Goal: Task Accomplishment & Management: Complete application form

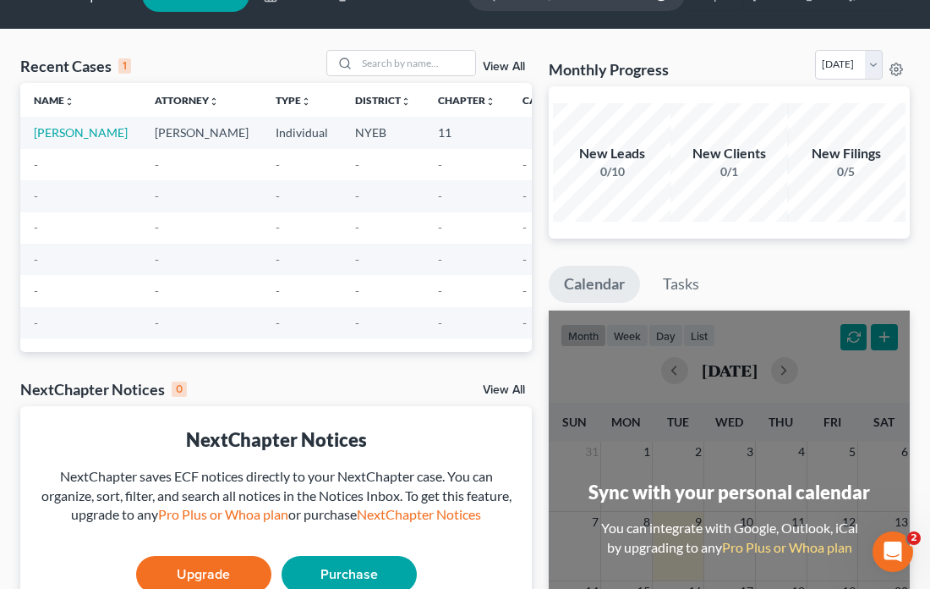
scroll to position [39, 0]
click at [64, 129] on link "[PERSON_NAME]" at bounding box center [81, 132] width 94 height 14
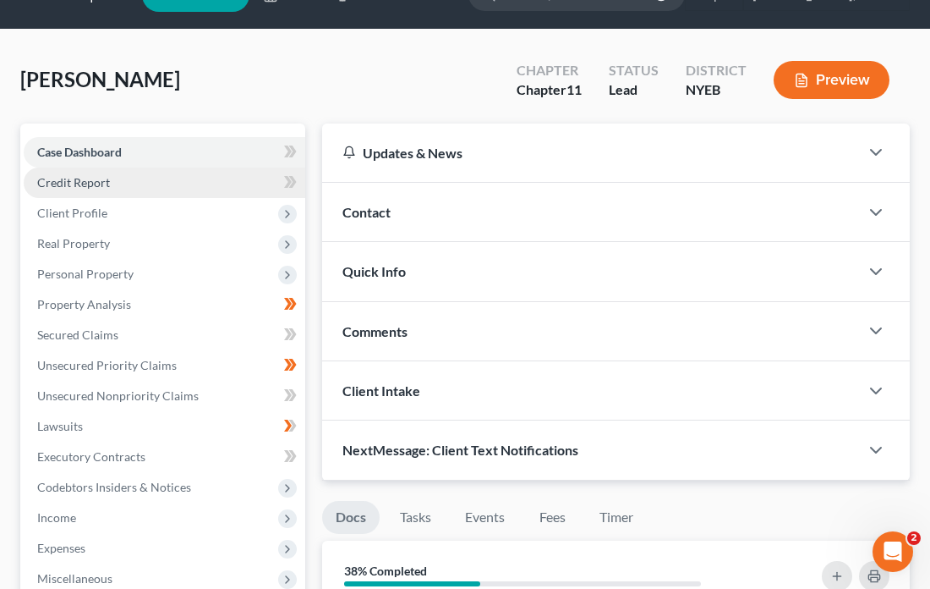
click at [102, 178] on span "Credit Report" at bounding box center [73, 182] width 73 height 14
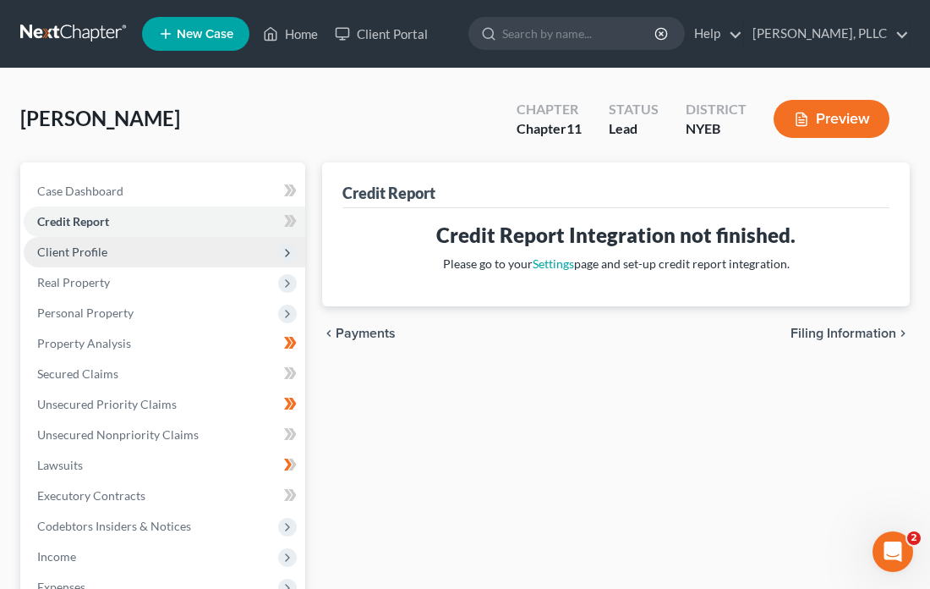
click at [145, 244] on span "Client Profile" at bounding box center [165, 252] width 282 height 30
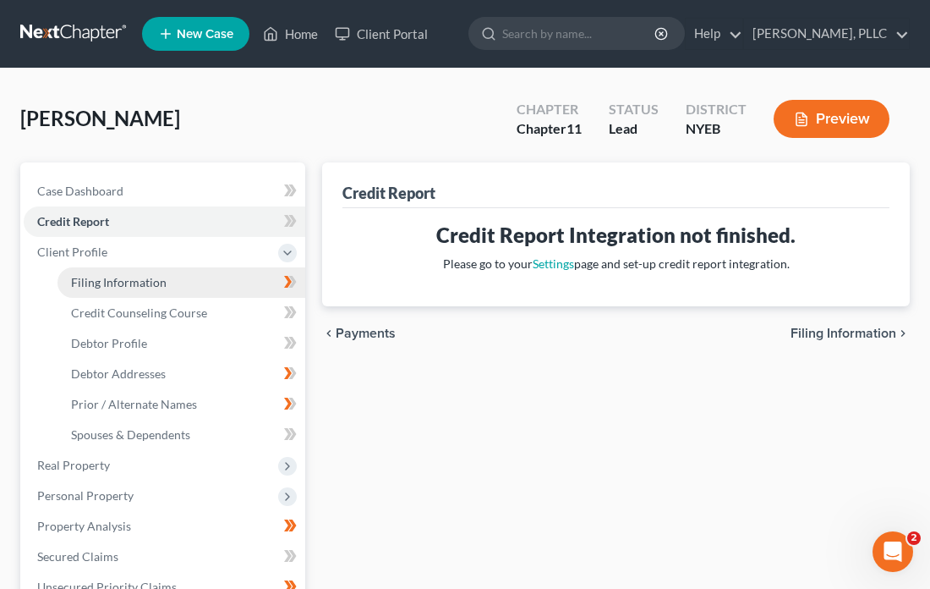
click at [156, 276] on span "Filing Information" at bounding box center [119, 282] width 96 height 14
select select "1"
select select "0"
select select "1"
select select "53"
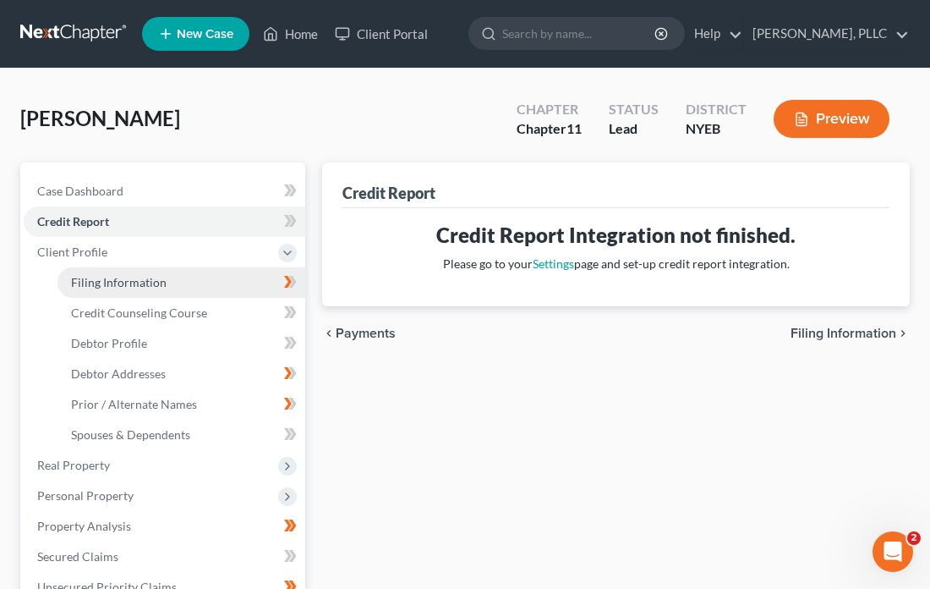
select select "0"
select select "35"
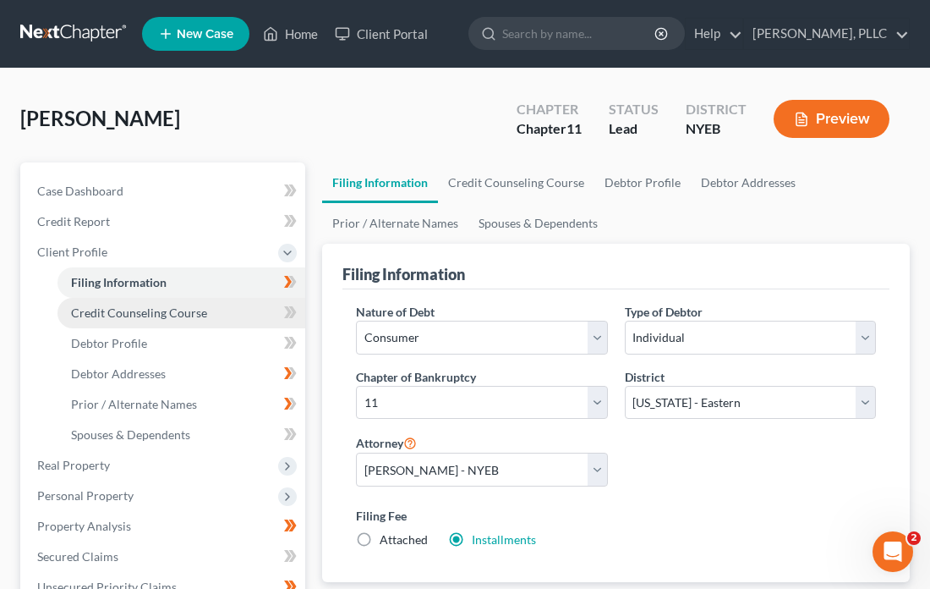
click at [186, 310] on span "Credit Counseling Course" at bounding box center [139, 312] width 136 height 14
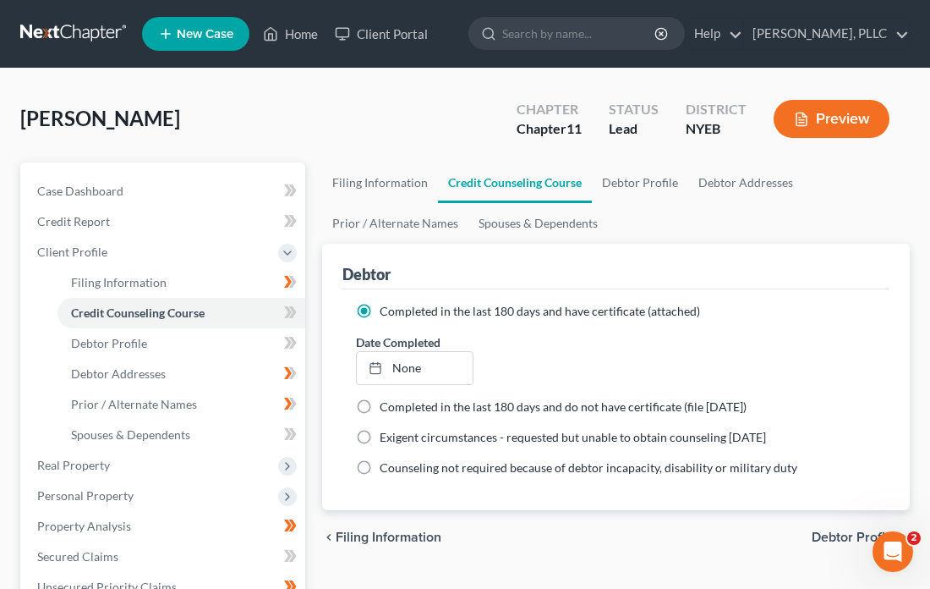
click at [380, 400] on label "Completed in the last 180 days and do not have certificate (file [DATE])" at bounding box center [563, 406] width 367 height 17
click at [387, 400] on input "Completed in the last 180 days and do not have certificate (file [DATE])" at bounding box center [392, 403] width 11 height 11
radio input "true"
radio input "false"
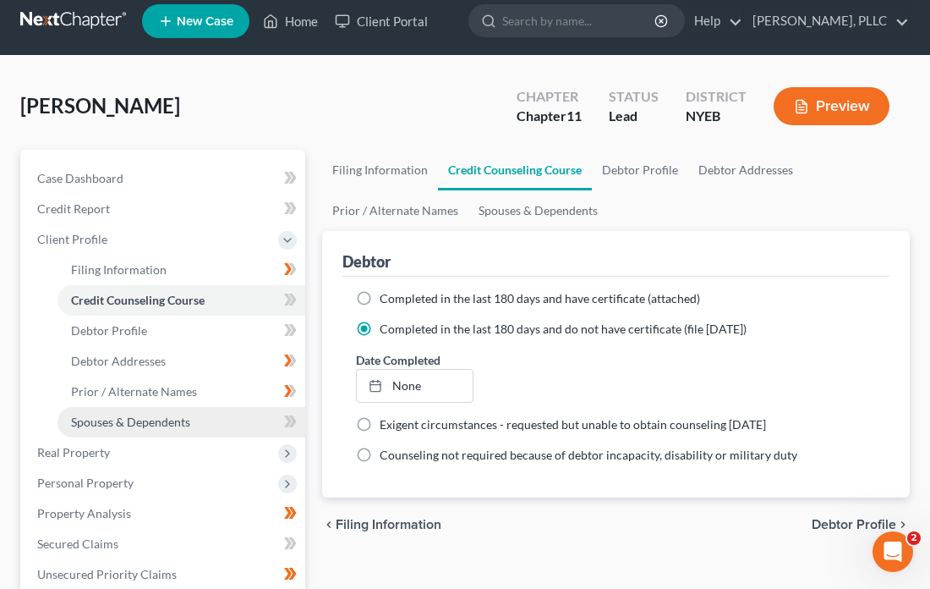
scroll to position [19, 0]
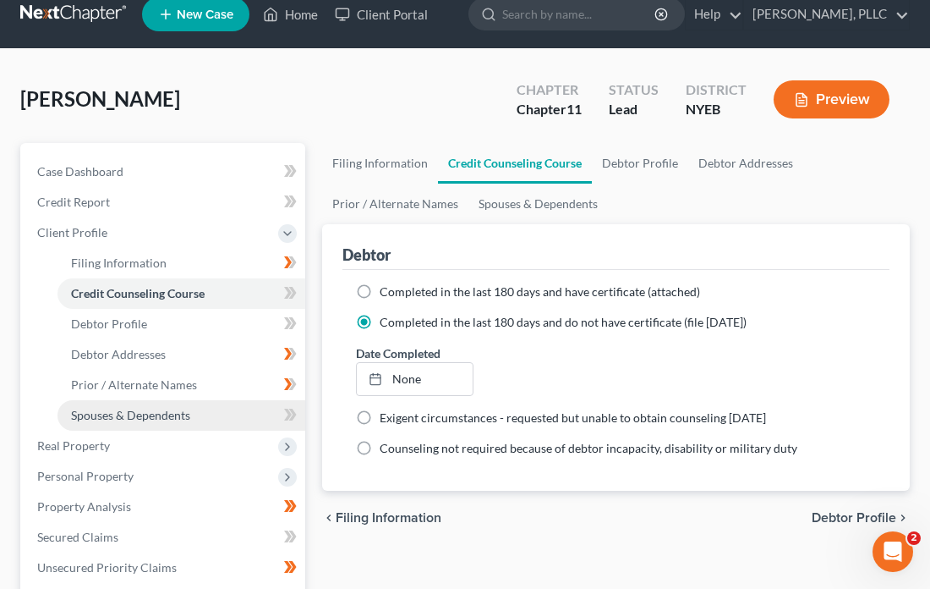
click at [183, 408] on span "Spouses & Dependents" at bounding box center [130, 415] width 119 height 14
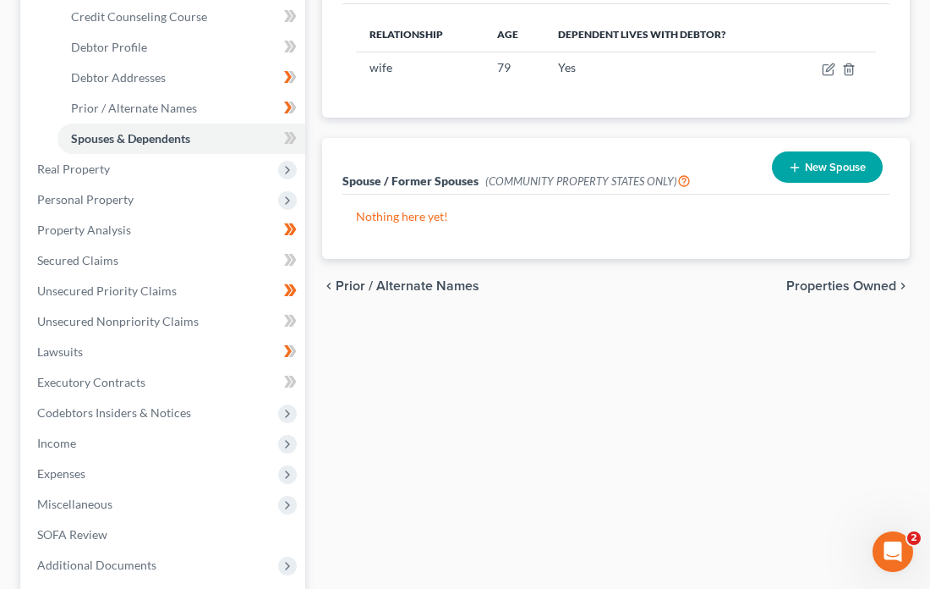
scroll to position [297, 0]
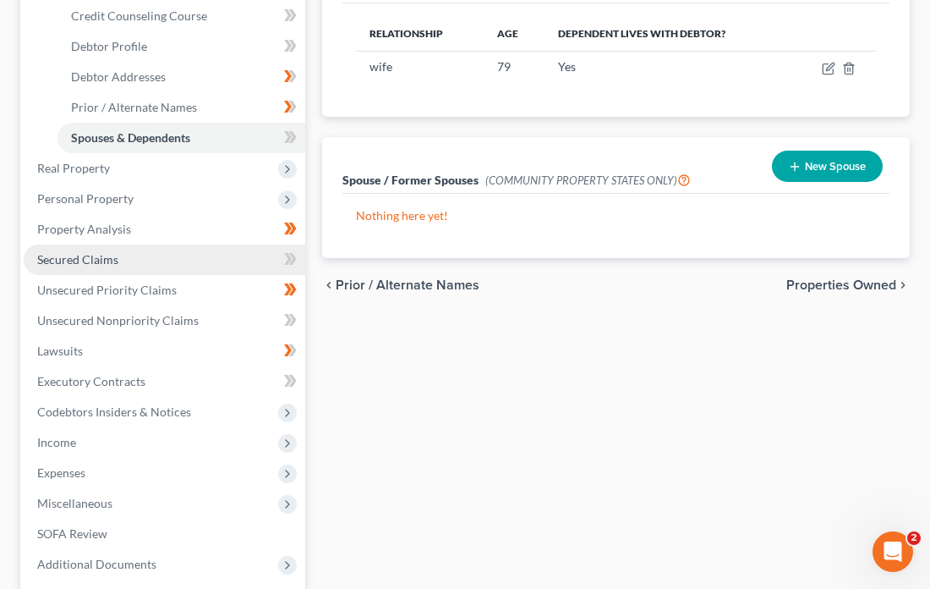
click at [111, 252] on span "Secured Claims" at bounding box center [77, 259] width 81 height 14
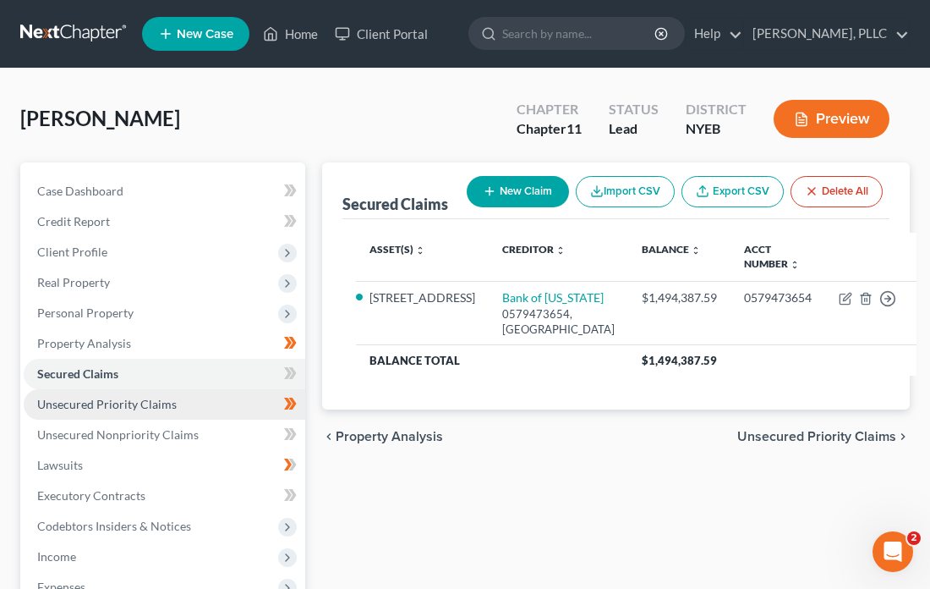
click at [133, 397] on span "Unsecured Priority Claims" at bounding box center [107, 404] width 140 height 14
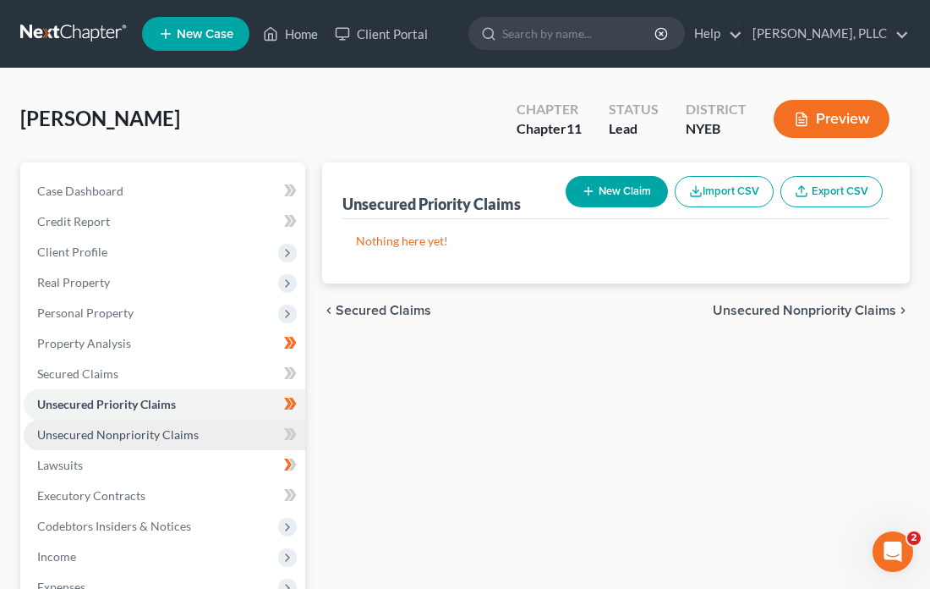
click at [152, 427] on span "Unsecured Nonpriority Claims" at bounding box center [118, 434] width 162 height 14
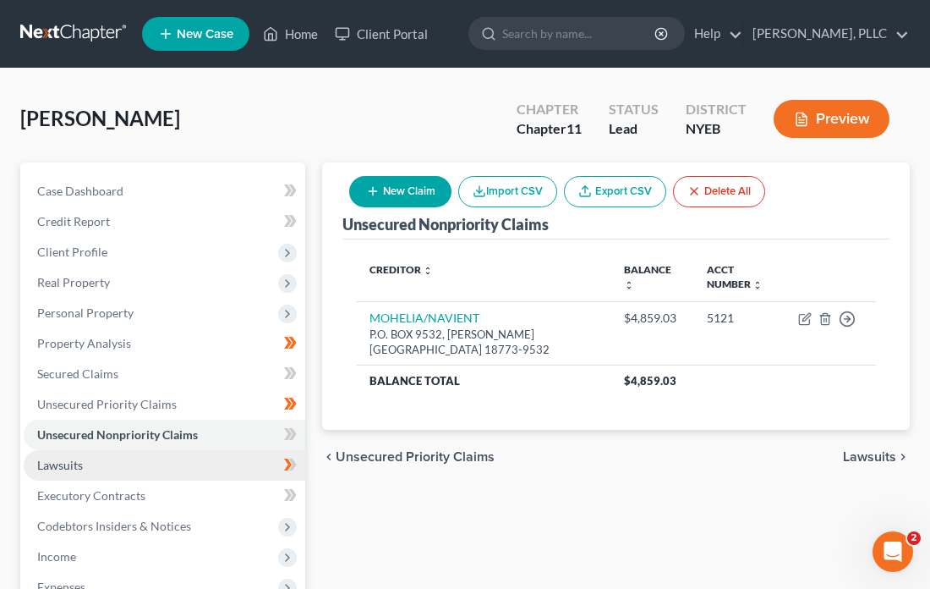
click at [112, 457] on link "Lawsuits" at bounding box center [165, 465] width 282 height 30
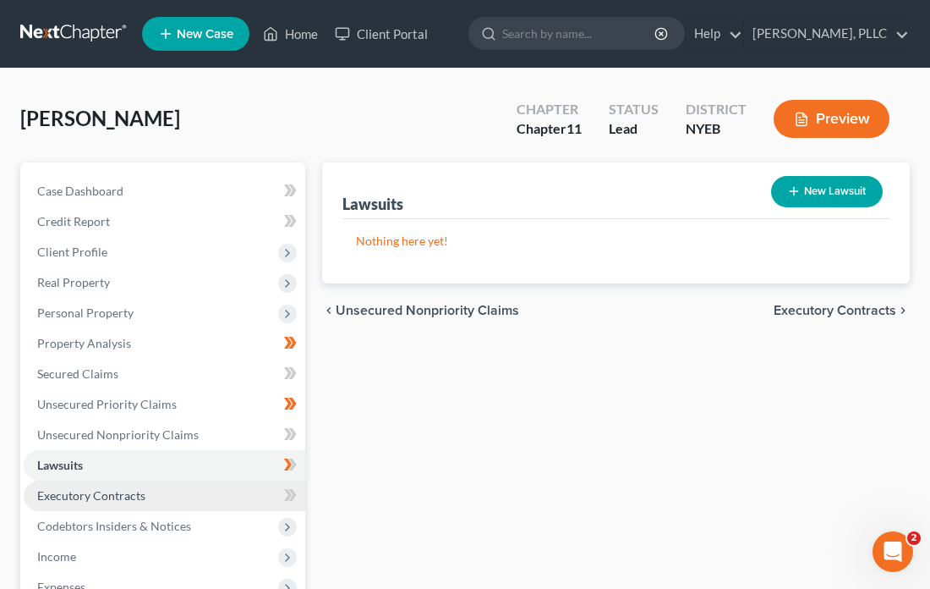
click at [140, 488] on span "Executory Contracts" at bounding box center [91, 495] width 108 height 14
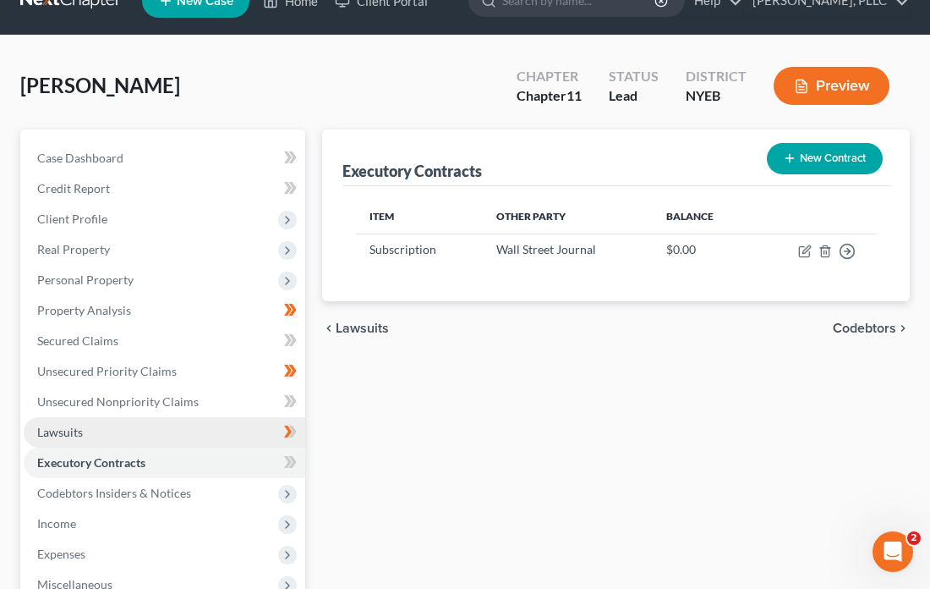
scroll to position [45, 0]
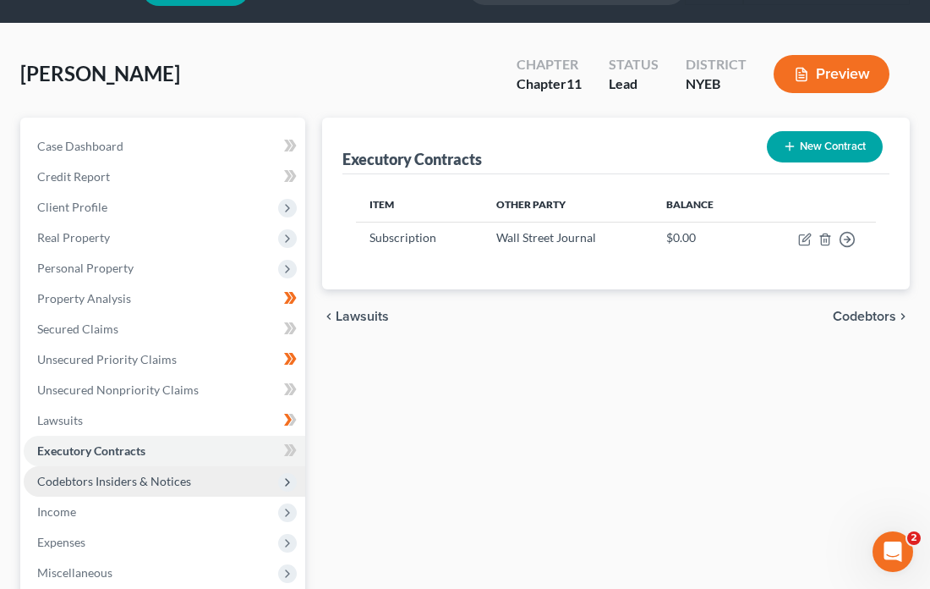
click at [170, 474] on span "Codebtors Insiders & Notices" at bounding box center [114, 481] width 154 height 14
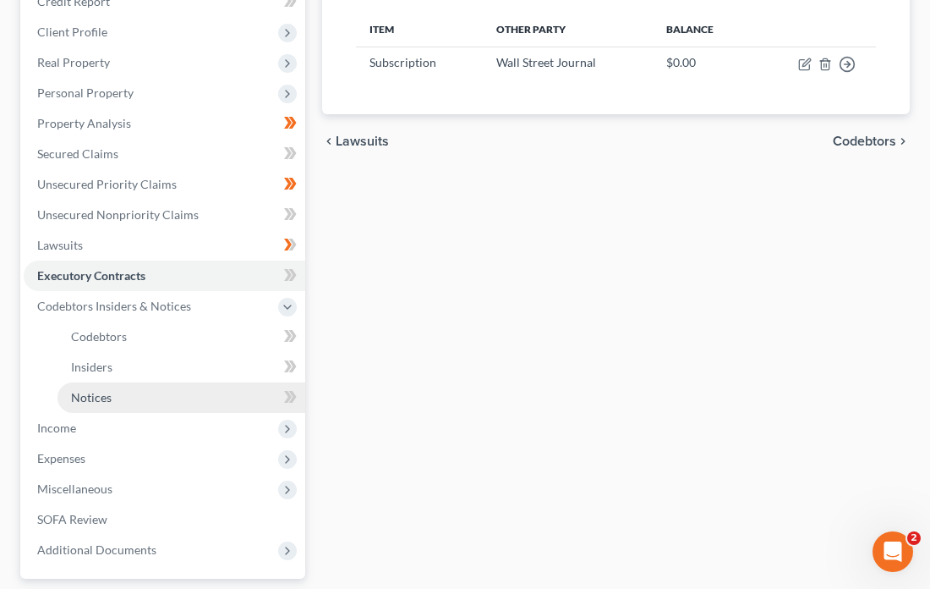
scroll to position [222, 0]
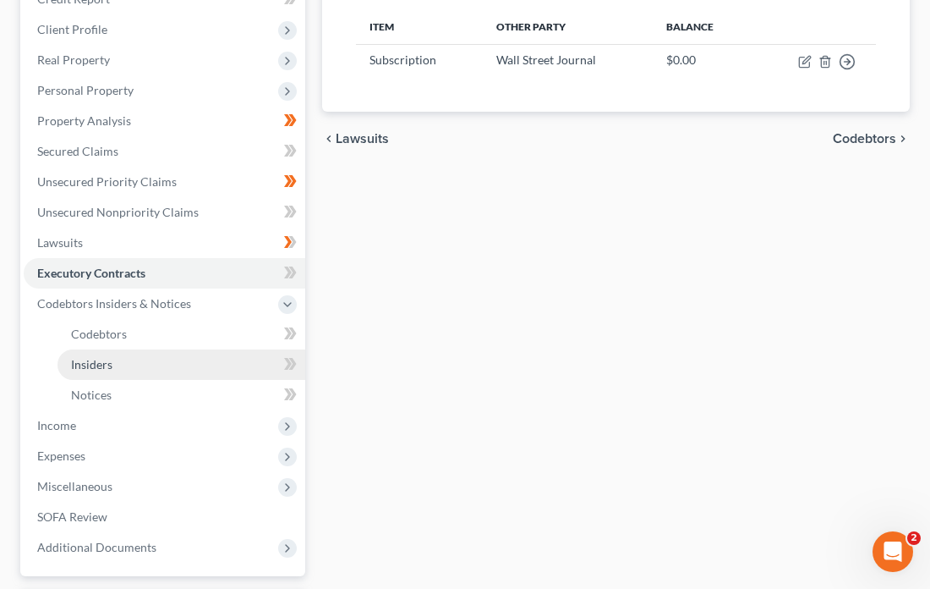
click at [129, 351] on link "Insiders" at bounding box center [182, 364] width 248 height 30
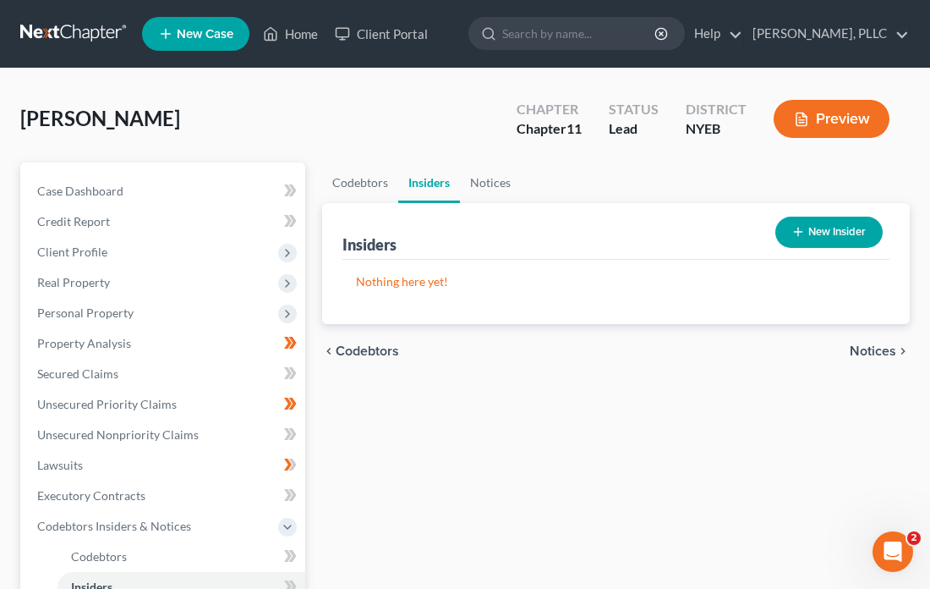
click at [623, 129] on div "Lead" at bounding box center [634, 128] width 50 height 19
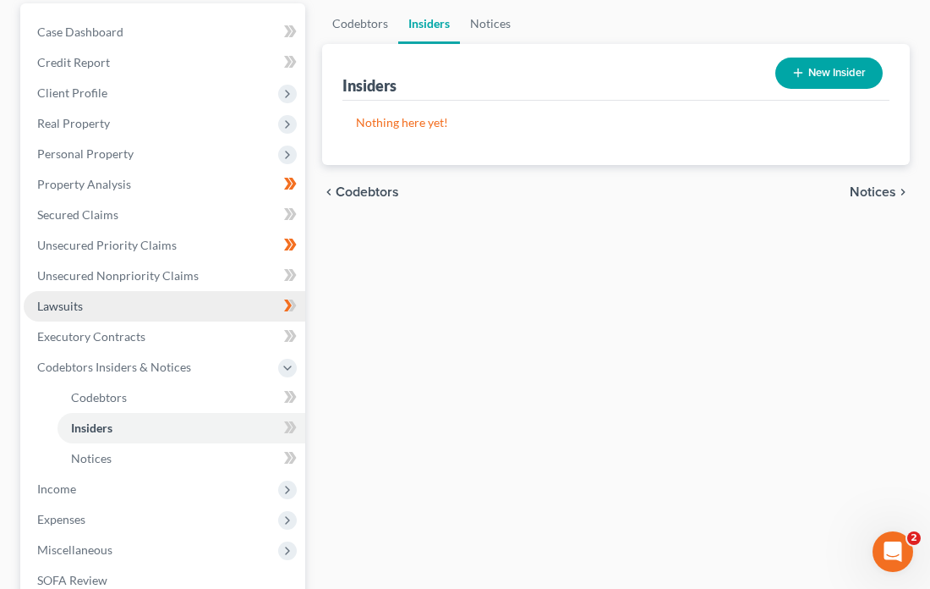
scroll to position [160, 0]
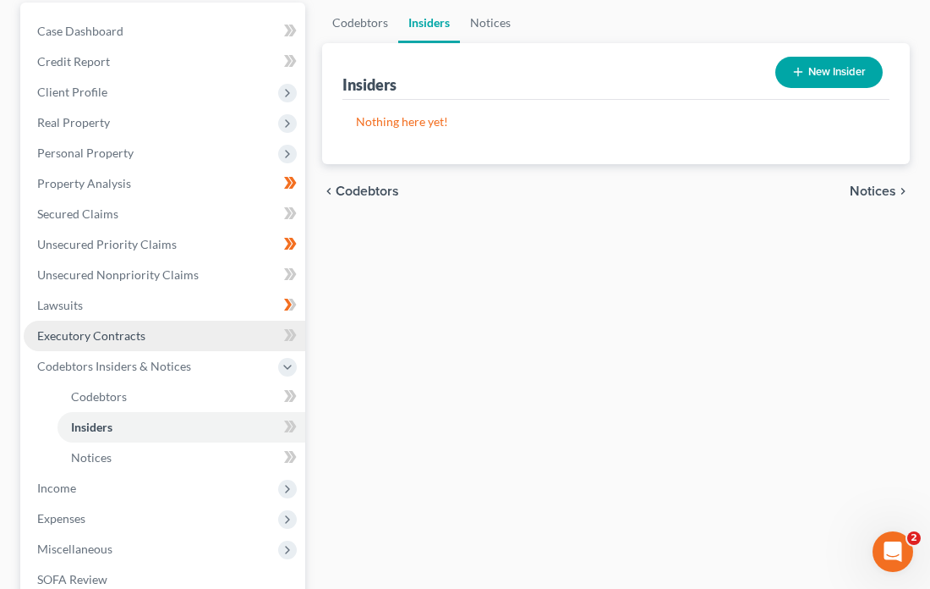
click at [146, 323] on link "Executory Contracts" at bounding box center [165, 336] width 282 height 30
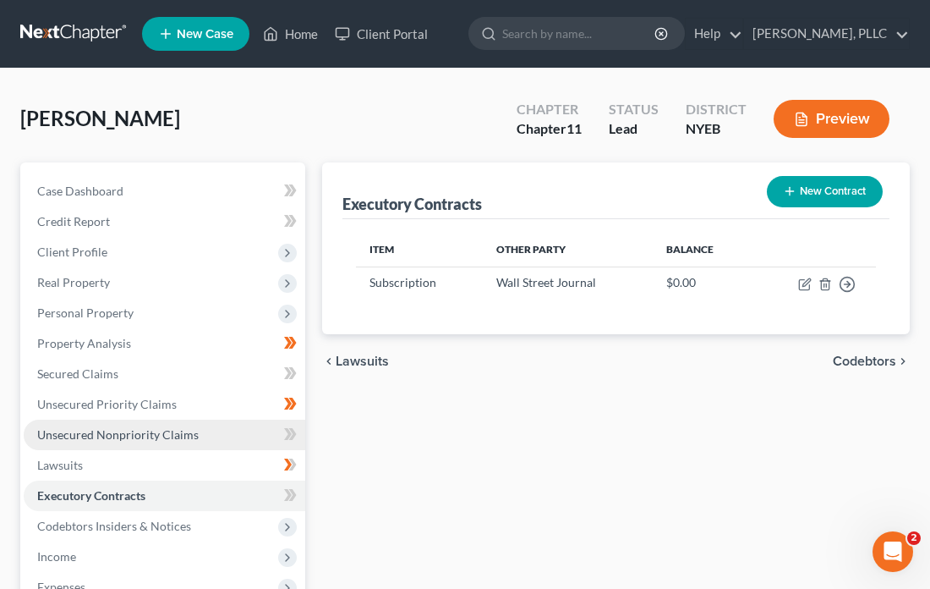
click at [174, 427] on span "Unsecured Nonpriority Claims" at bounding box center [118, 434] width 162 height 14
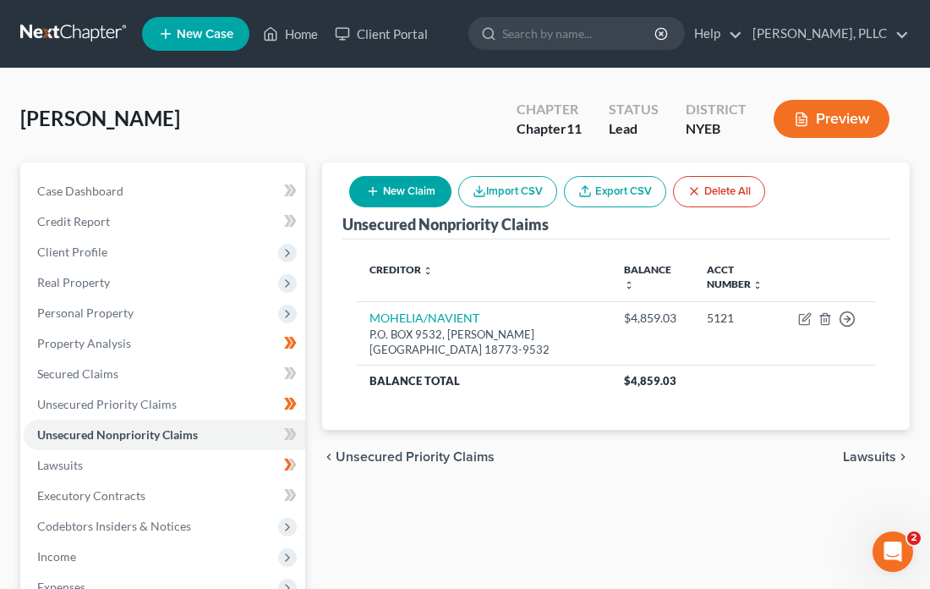
click at [414, 190] on button "New Claim" at bounding box center [400, 191] width 102 height 31
select select "0"
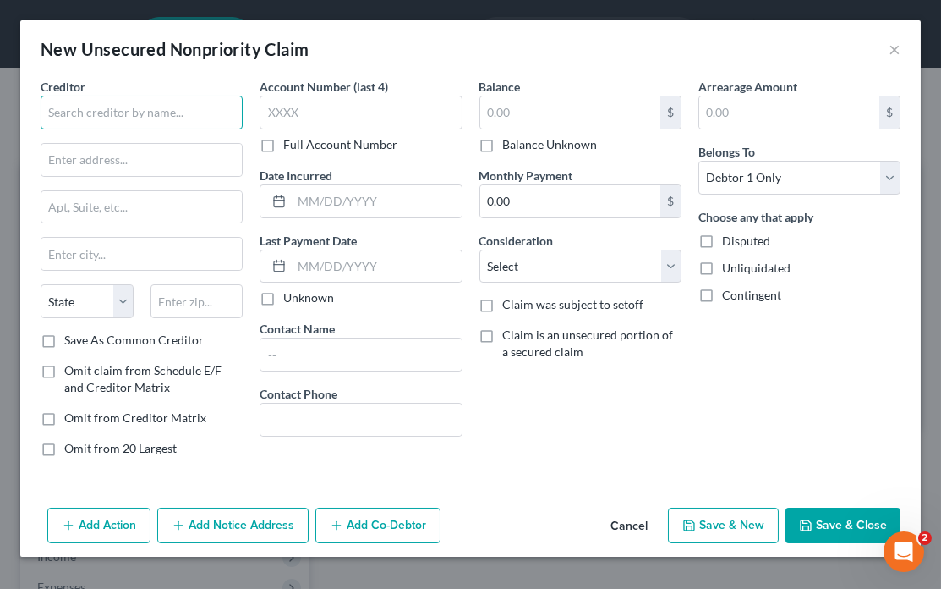
click at [178, 116] on input "text" at bounding box center [142, 113] width 202 height 34
type input "[PERSON_NAME] CHSE BANK, N.A."
click at [64, 334] on label "Save As Common Creditor" at bounding box center [134, 340] width 140 height 17
click at [71, 334] on input "Save As Common Creditor" at bounding box center [76, 337] width 11 height 11
checkbox input "true"
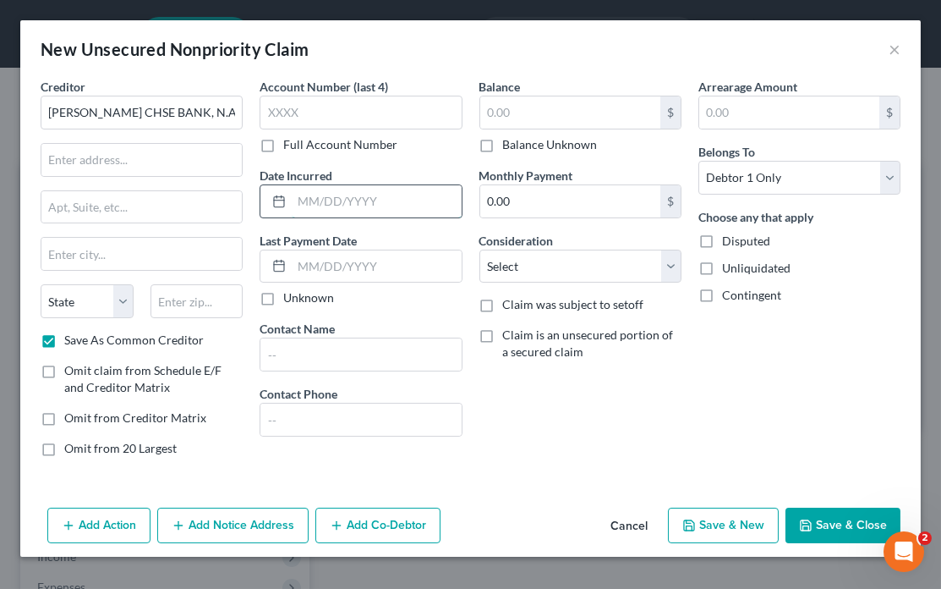
click at [299, 194] on input "text" at bounding box center [376, 201] width 169 height 32
type input "[DATE]"
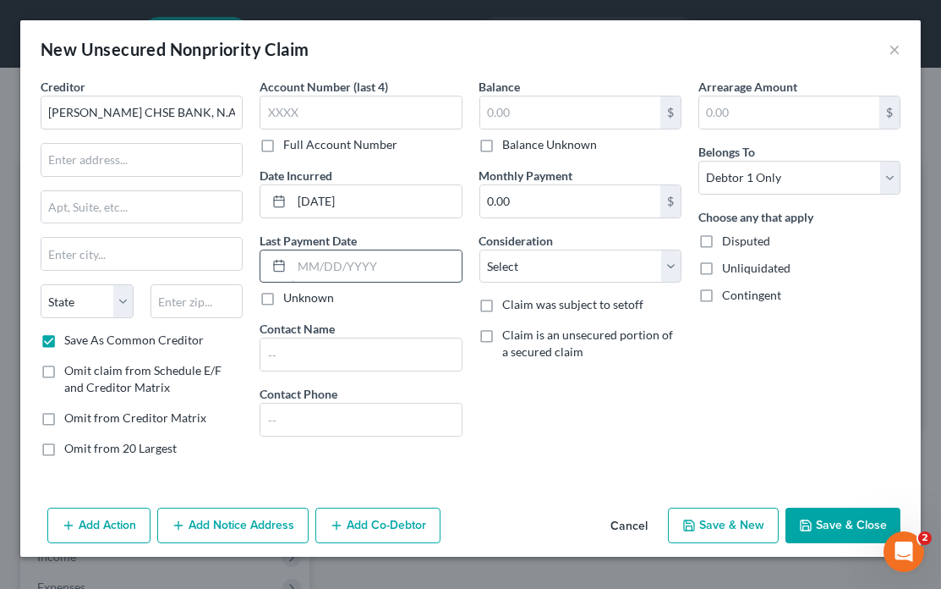
click at [451, 266] on input "text" at bounding box center [376, 266] width 169 height 32
click at [378, 265] on input "text" at bounding box center [376, 266] width 169 height 32
click at [383, 328] on div "Contact Name" at bounding box center [361, 346] width 202 height 52
click at [283, 298] on label "Unknown" at bounding box center [308, 297] width 51 height 17
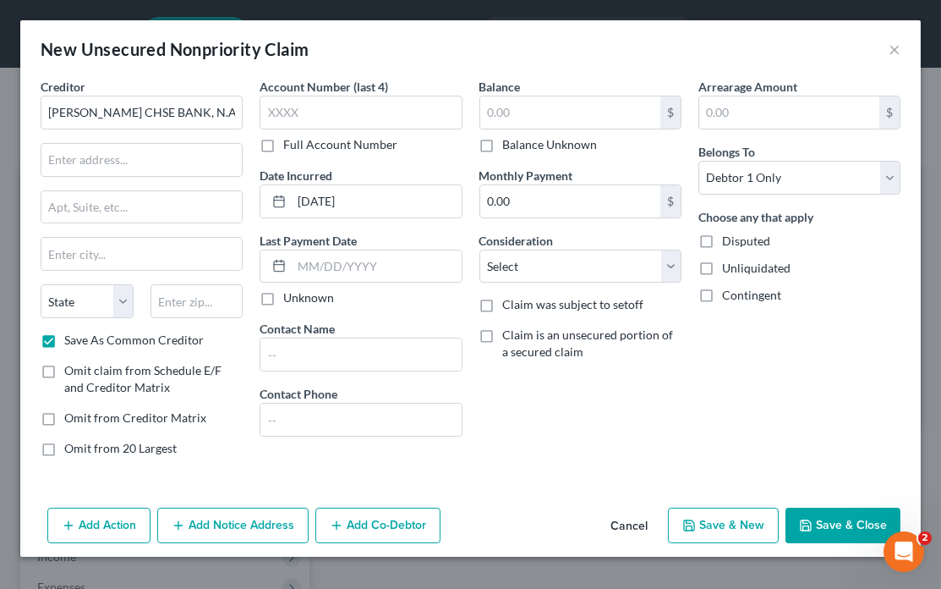
click at [290, 298] on input "Unknown" at bounding box center [295, 294] width 11 height 11
checkbox input "true"
click at [722, 266] on label "Unliquidated" at bounding box center [756, 268] width 69 height 17
click at [729, 266] on input "Unliquidated" at bounding box center [734, 265] width 11 height 11
checkbox input "true"
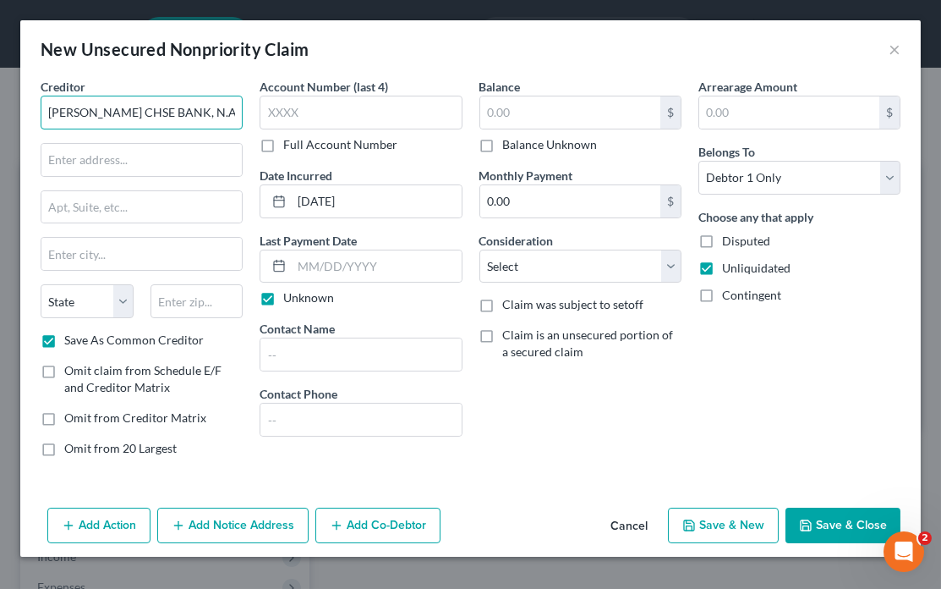
drag, startPoint x: 135, startPoint y: 114, endPoint x: 146, endPoint y: 114, distance: 11.0
click at [136, 114] on input "[PERSON_NAME] CHSE BANK, N.A." at bounding box center [142, 113] width 202 height 34
type input "[PERSON_NAME] [PERSON_NAME] BANK, N.A."
click at [811, 520] on icon "button" at bounding box center [806, 525] width 10 height 10
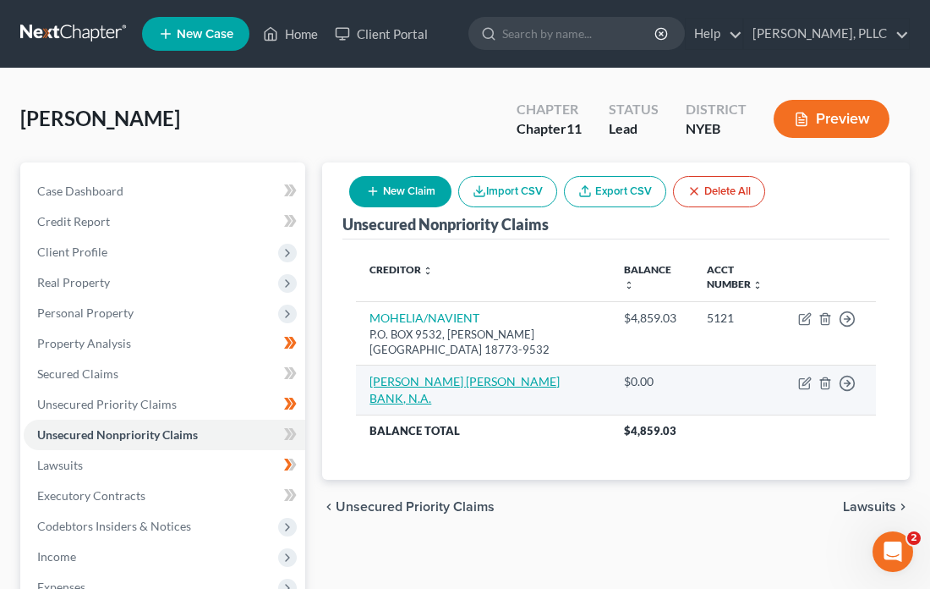
click at [524, 374] on link "[PERSON_NAME] [PERSON_NAME] BANK, N.A." at bounding box center [465, 389] width 190 height 31
select select "0"
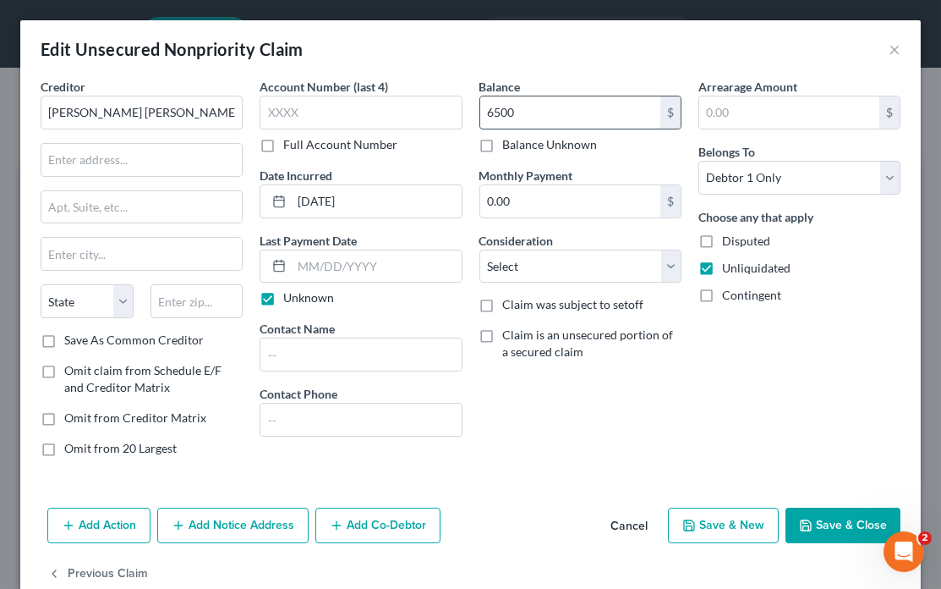
type input "6,500"
click at [731, 112] on input "text" at bounding box center [790, 112] width 180 height 32
click at [503, 145] on label "Balance Unknown" at bounding box center [550, 144] width 95 height 17
click at [510, 145] on input "Balance Unknown" at bounding box center [515, 141] width 11 height 11
checkbox input "true"
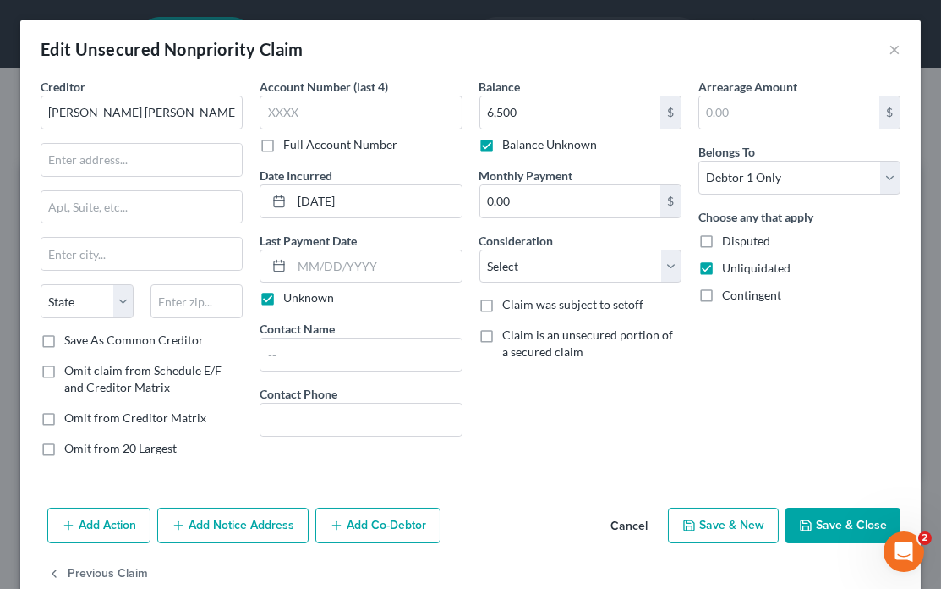
type input "0.00"
click at [809, 523] on button "Save & Close" at bounding box center [843, 526] width 115 height 36
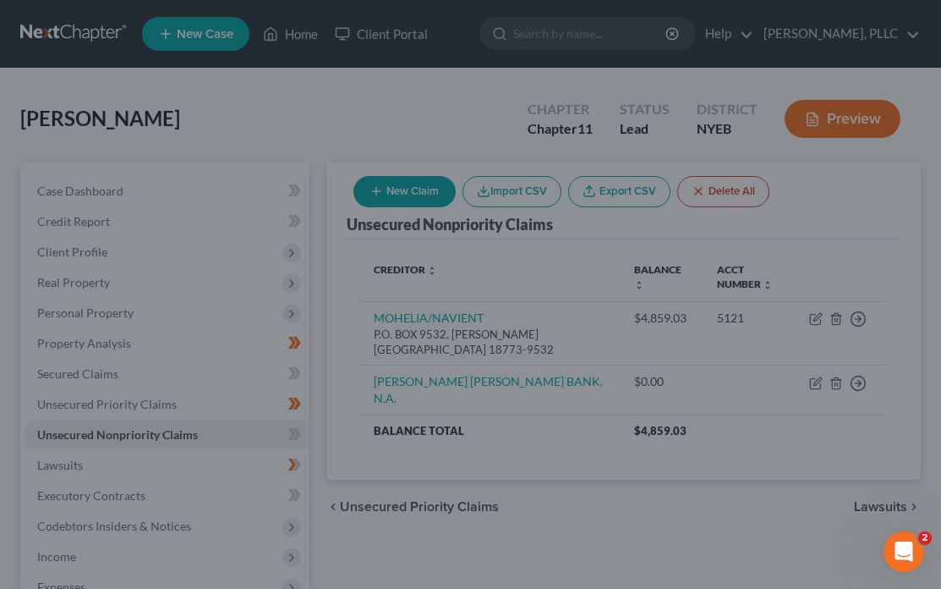
type input "0"
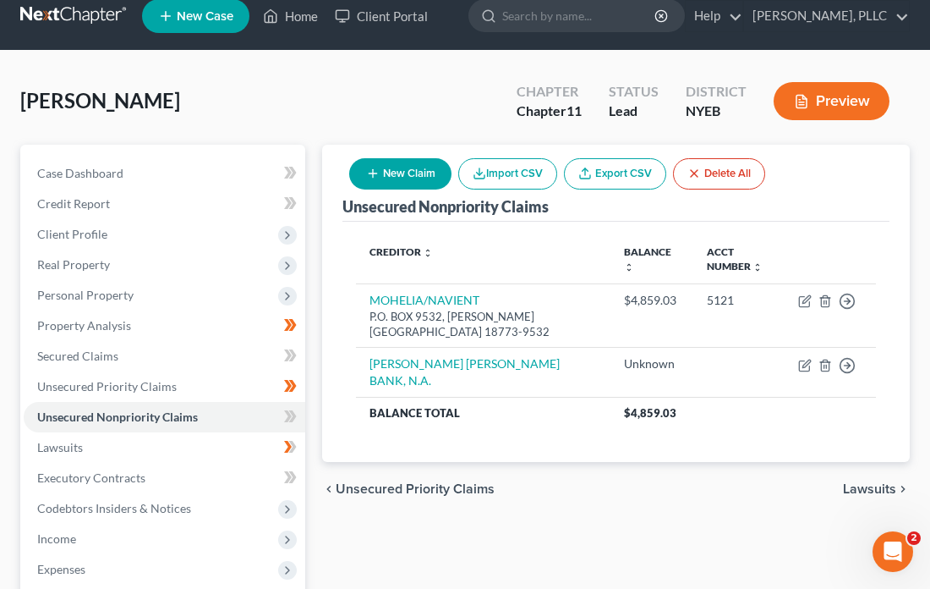
scroll to position [18, 0]
click at [290, 533] on icon at bounding box center [288, 540] width 14 height 14
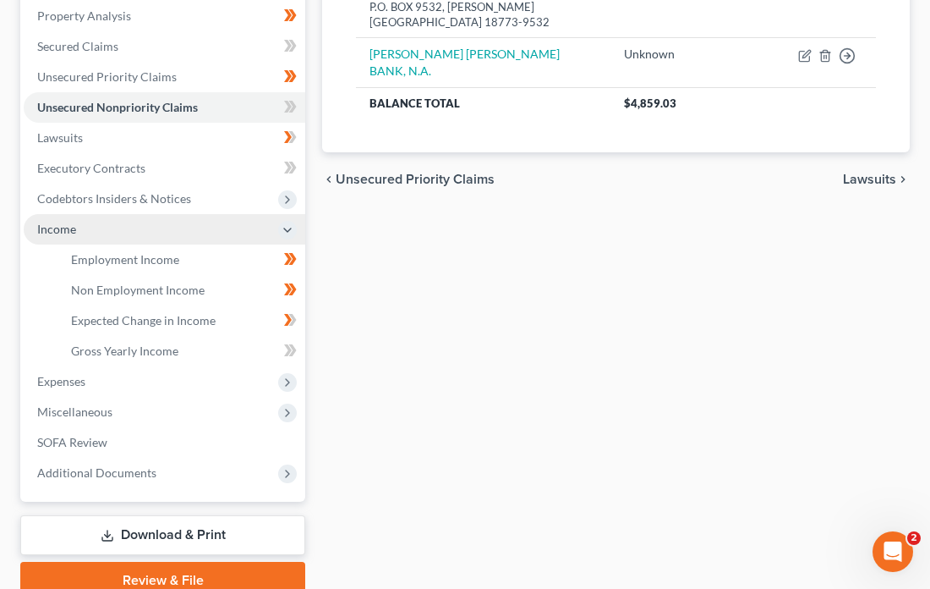
scroll to position [327, 0]
